Goal: Task Accomplishment & Management: Manage account settings

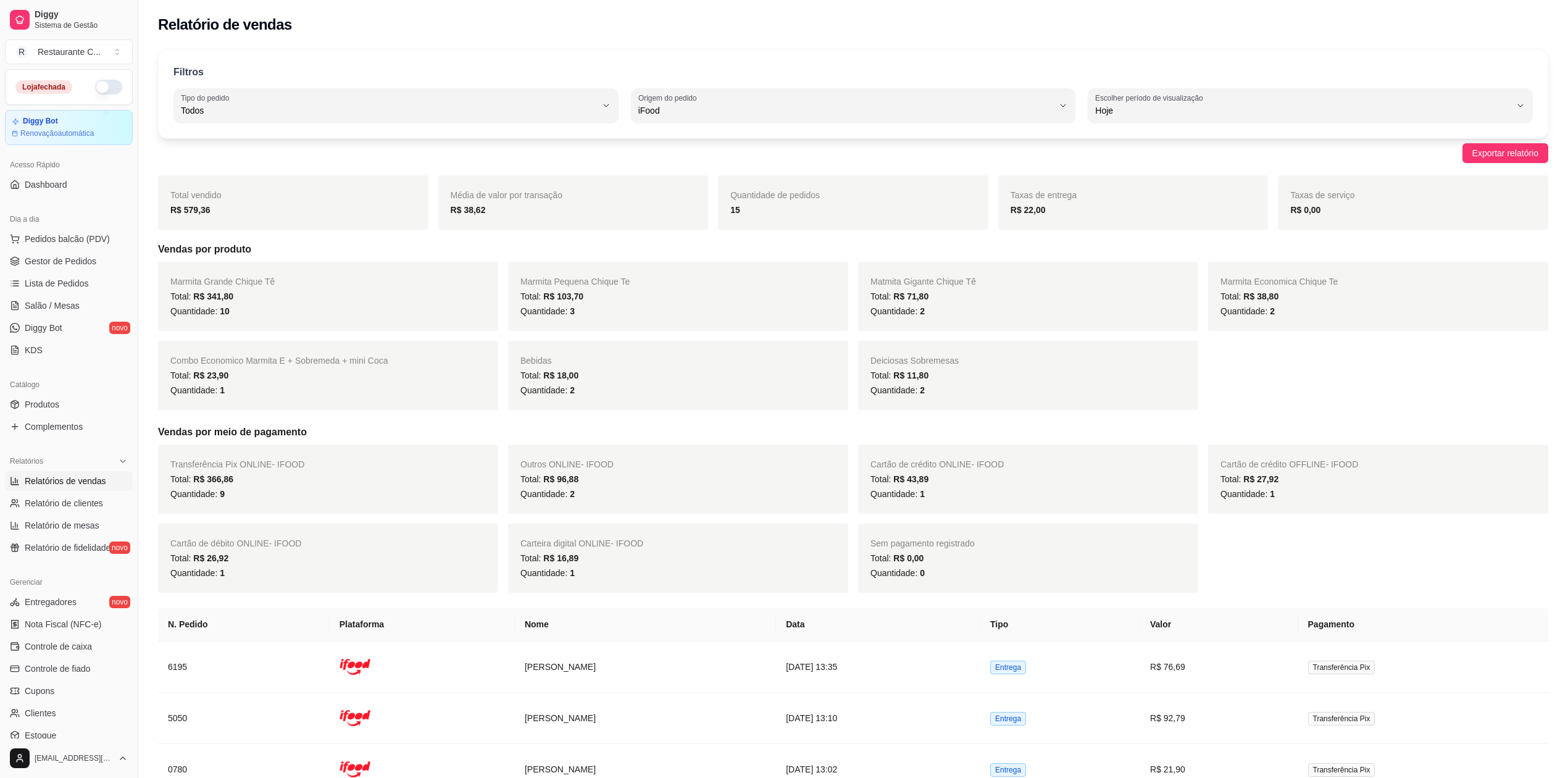
select select "ALL"
select select "IFOOD"
select select "0"
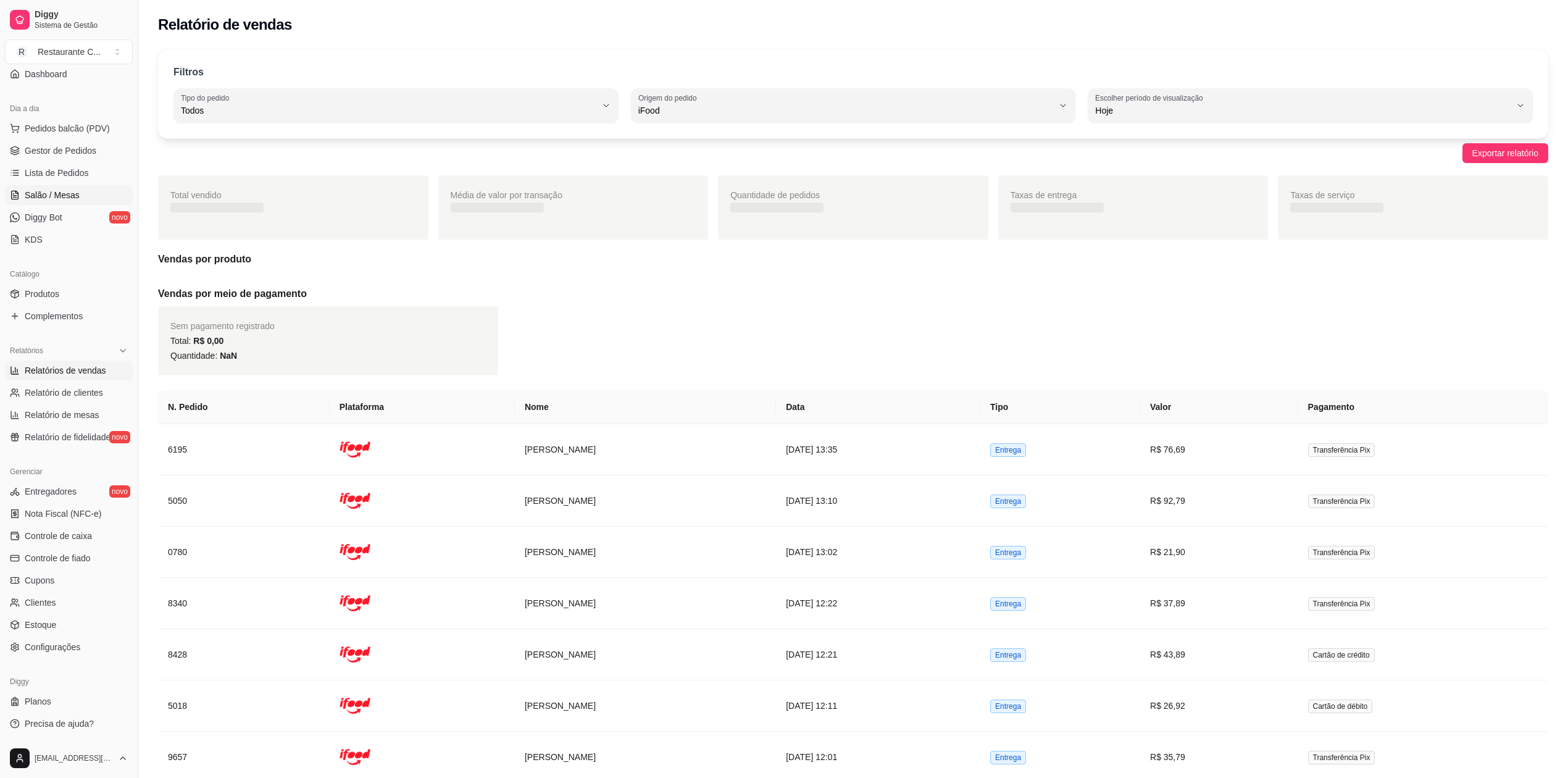
scroll to position [11, 0]
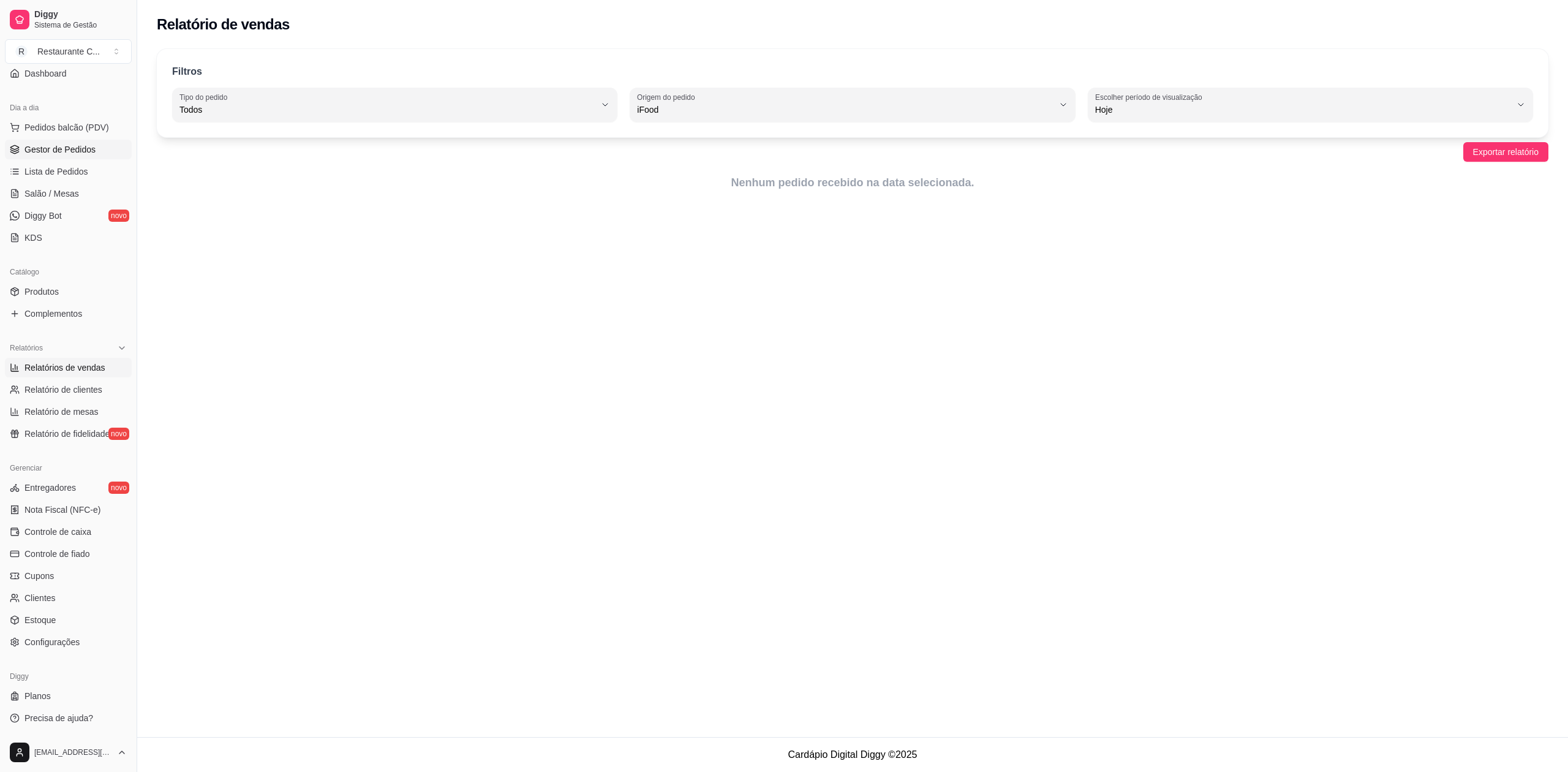
click at [62, 148] on span "Gestor de Pedidos" at bounding box center [60, 150] width 71 height 12
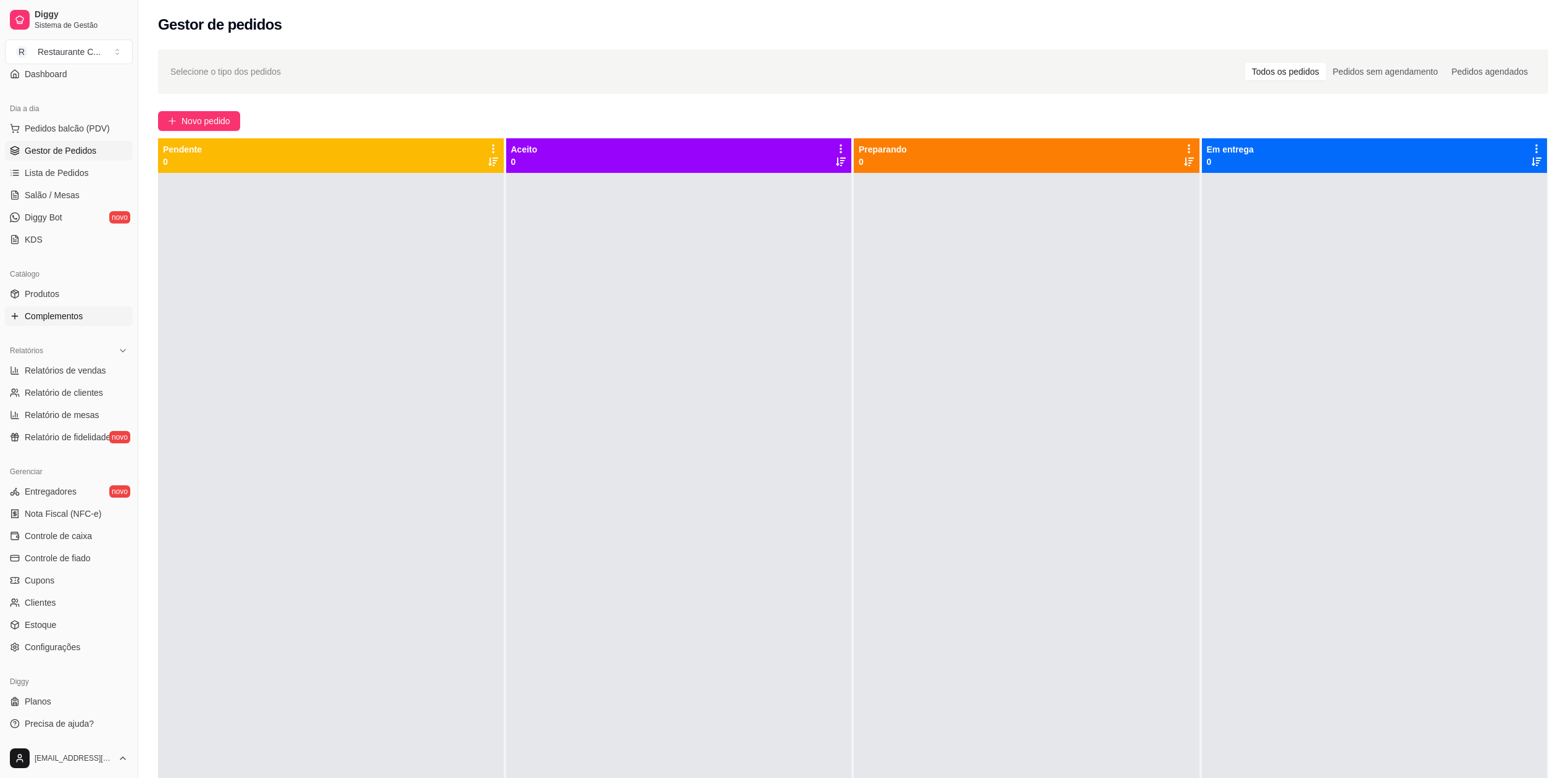
click at [74, 315] on span "Complementos" at bounding box center [53, 316] width 58 height 12
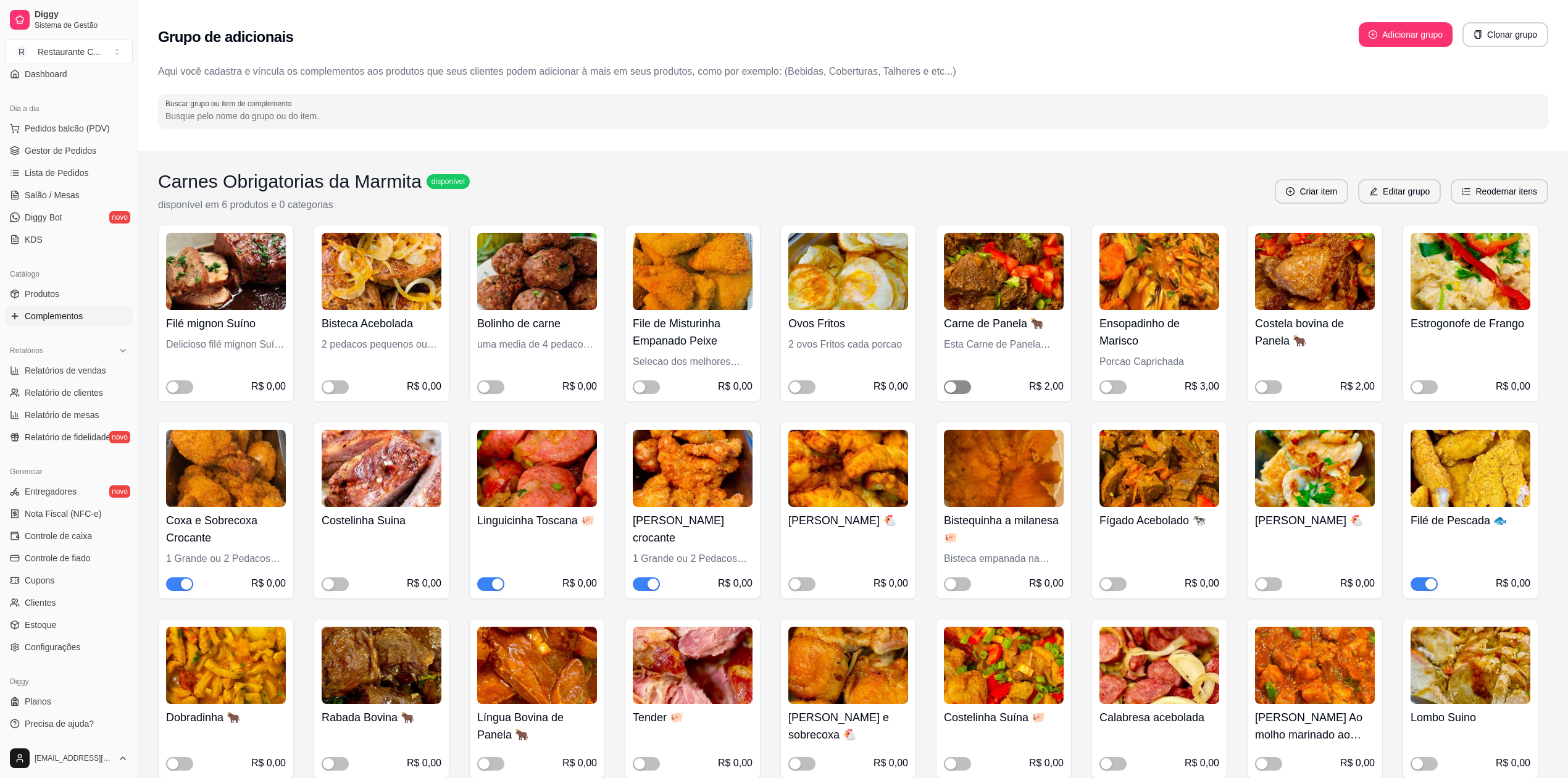
click at [954, 387] on div "button" at bounding box center [951, 387] width 11 height 11
click at [1273, 385] on span "button" at bounding box center [1269, 388] width 28 height 14
click at [961, 389] on div "button" at bounding box center [964, 387] width 11 height 11
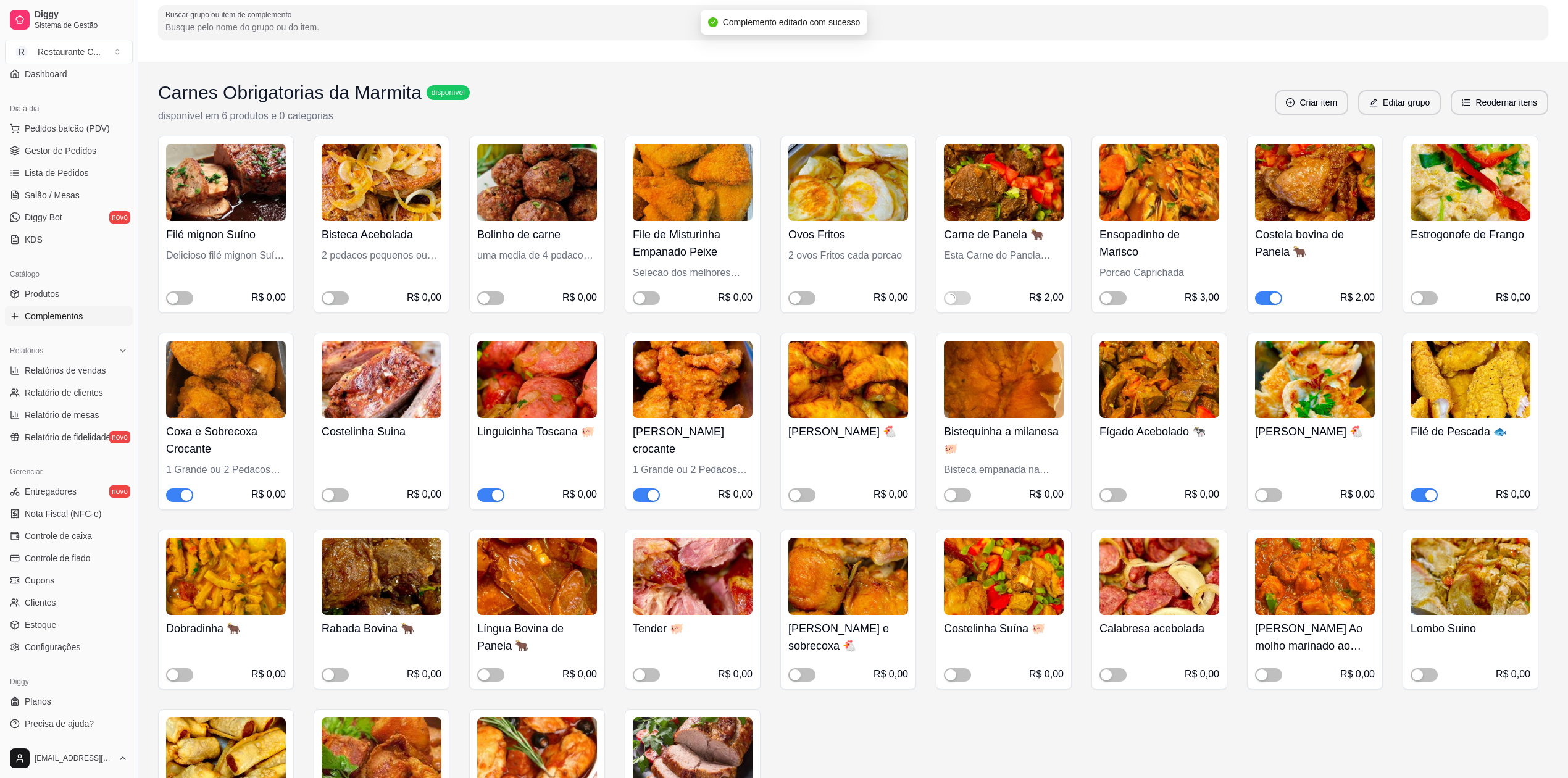
scroll to position [165, 0]
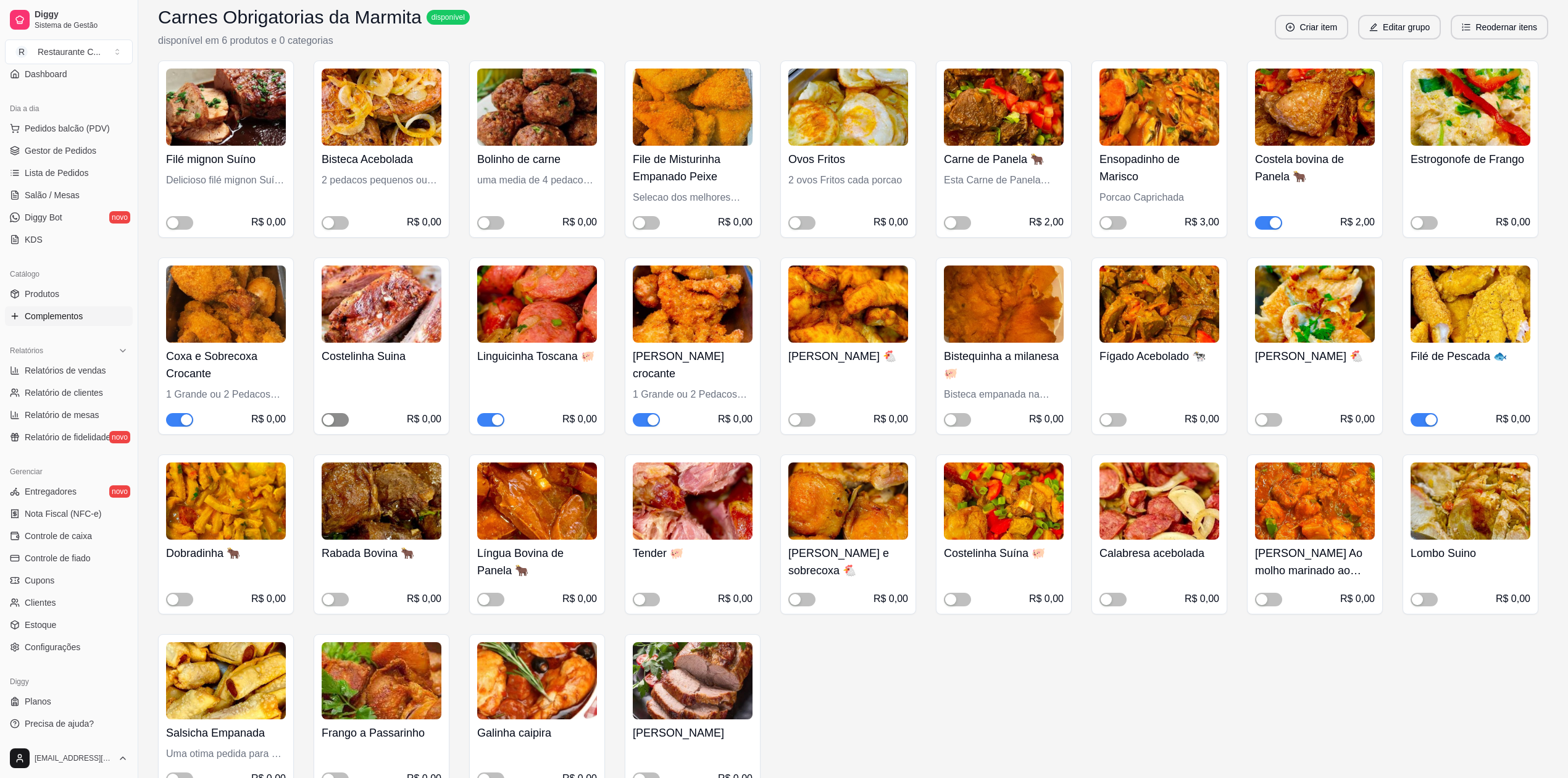
click at [335, 418] on span "button" at bounding box center [336, 420] width 28 height 14
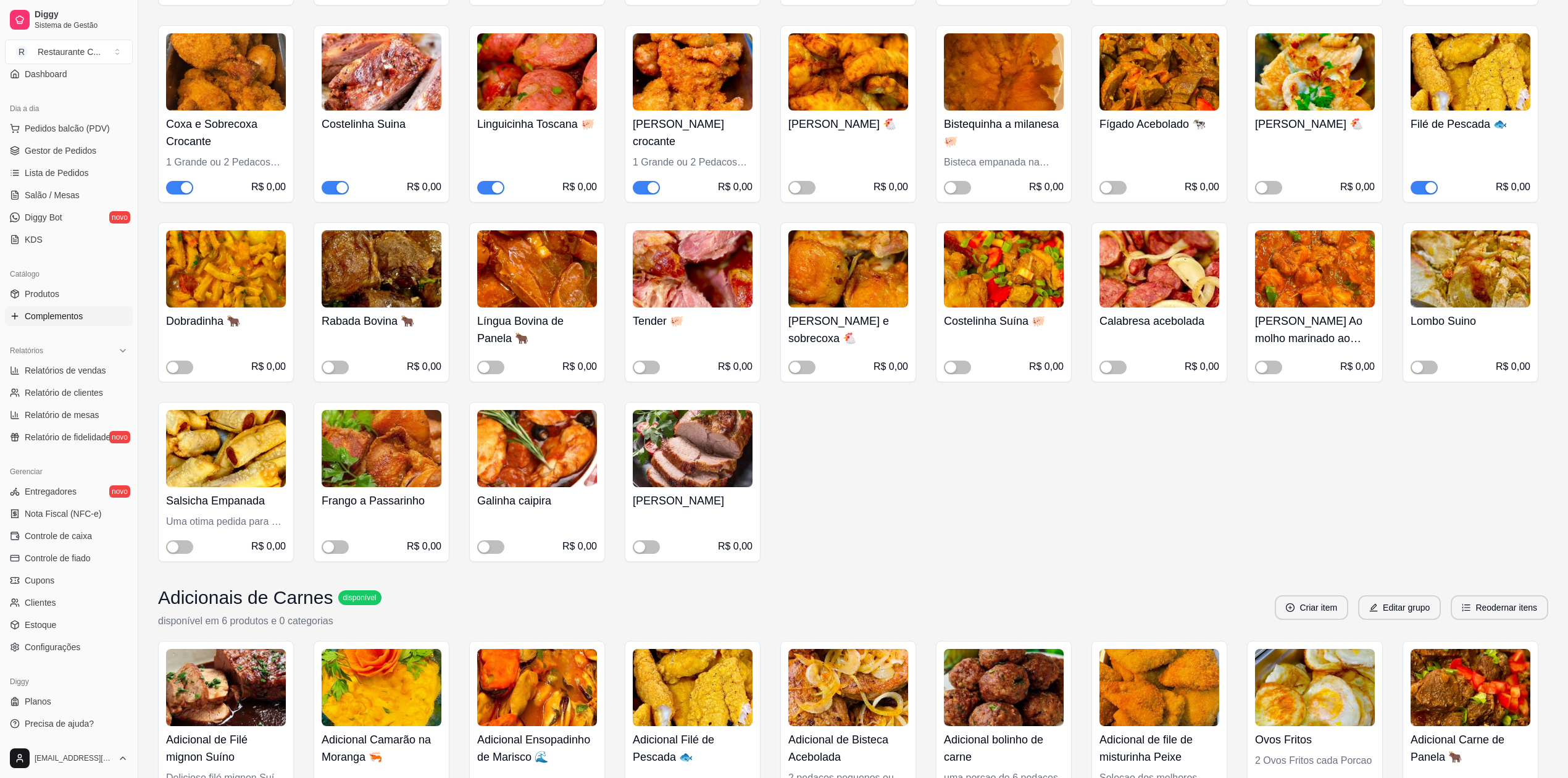
scroll to position [82, 0]
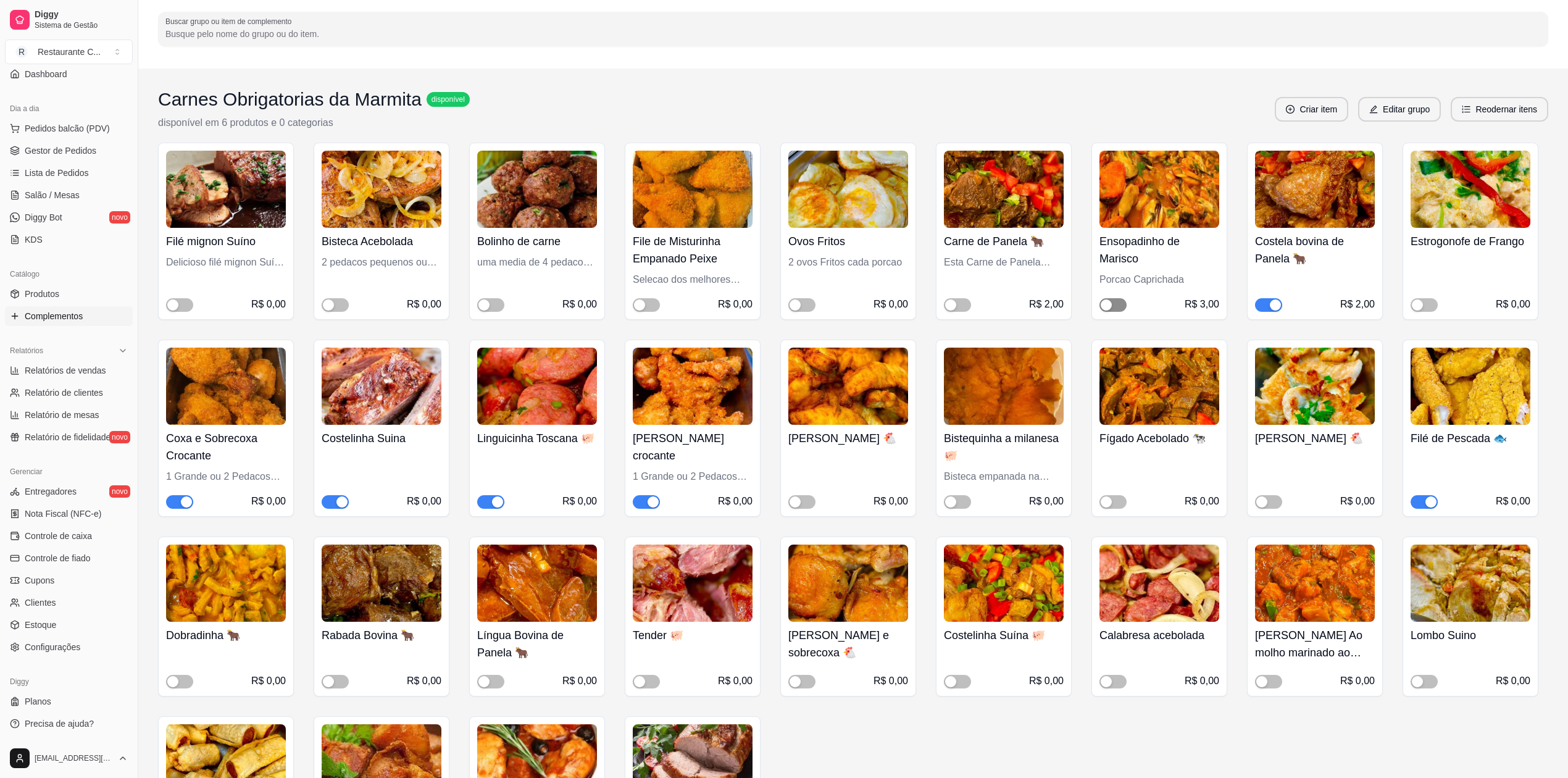
click at [1106, 302] on div "button" at bounding box center [1106, 305] width 11 height 11
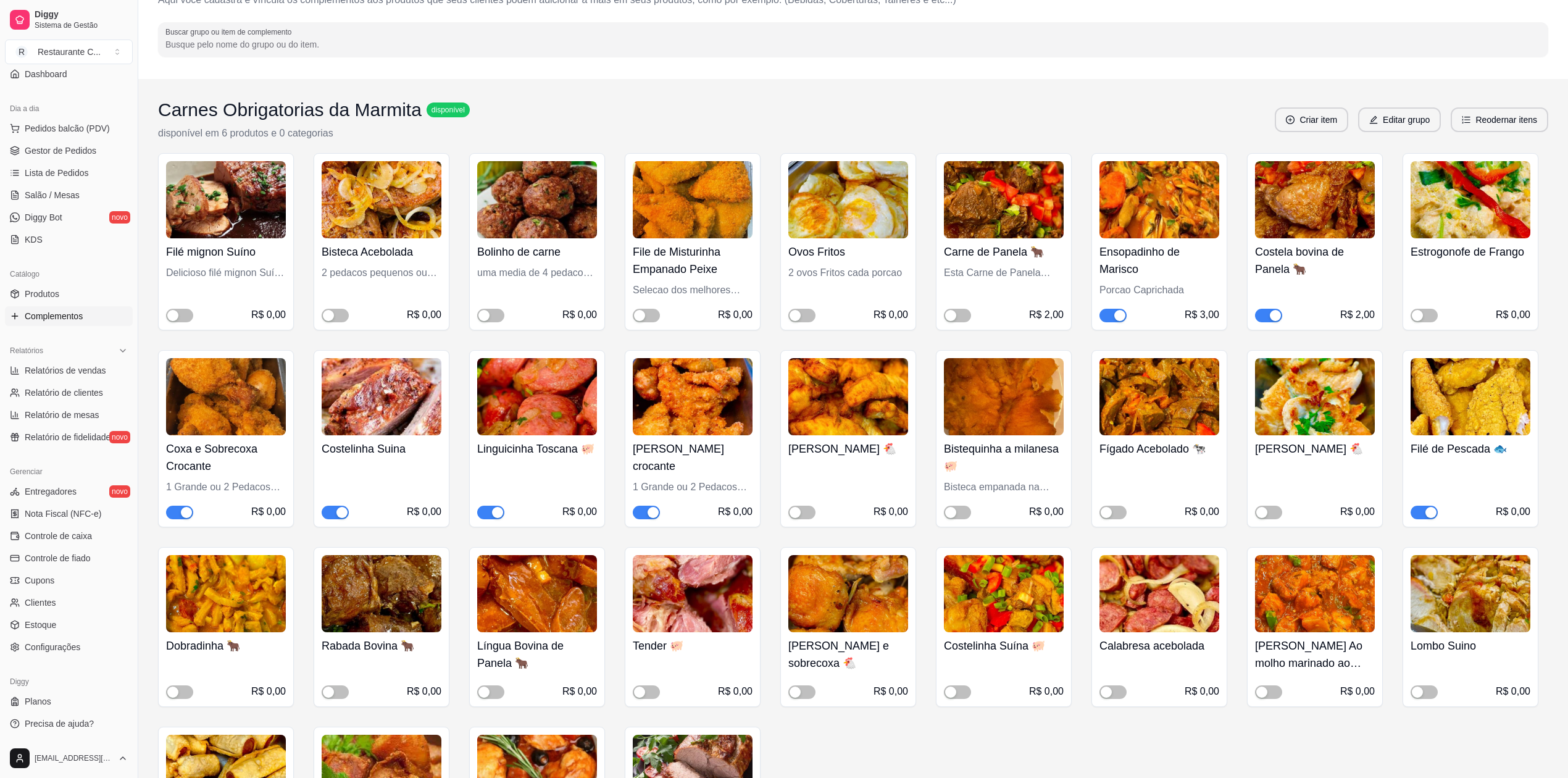
scroll to position [0, 0]
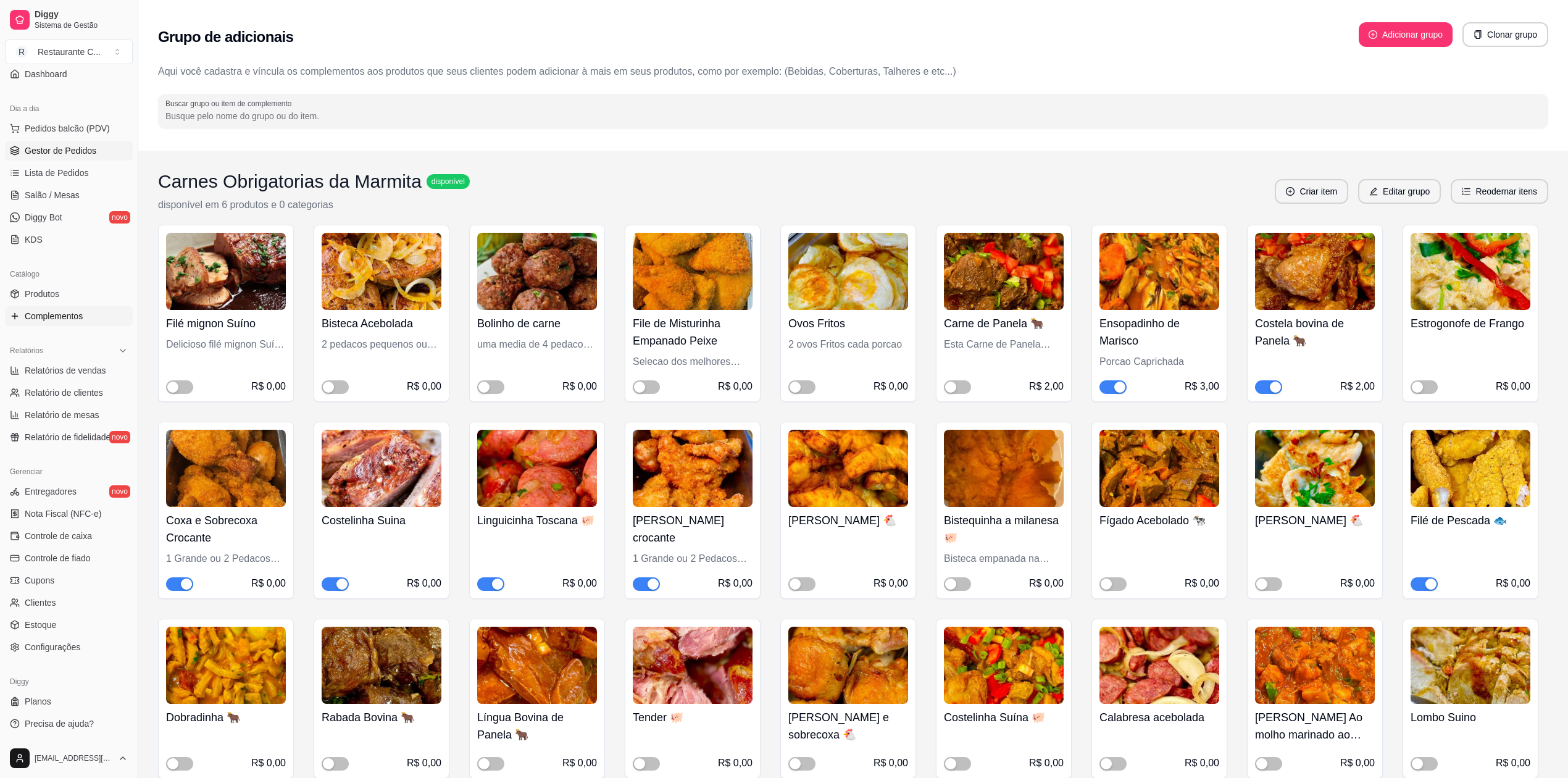
click at [53, 152] on span "Gestor de Pedidos" at bounding box center [60, 151] width 71 height 12
